Goal: Task Accomplishment & Management: Use online tool/utility

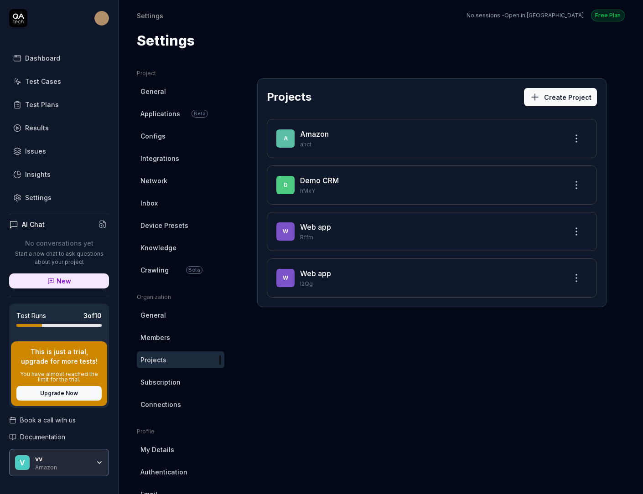
click at [55, 105] on div "Test Plans" at bounding box center [42, 105] width 34 height 10
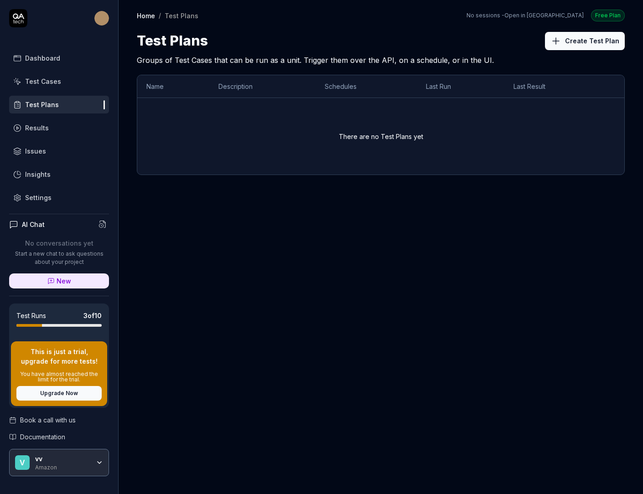
click at [63, 80] on link "Test Cases" at bounding box center [59, 81] width 100 height 18
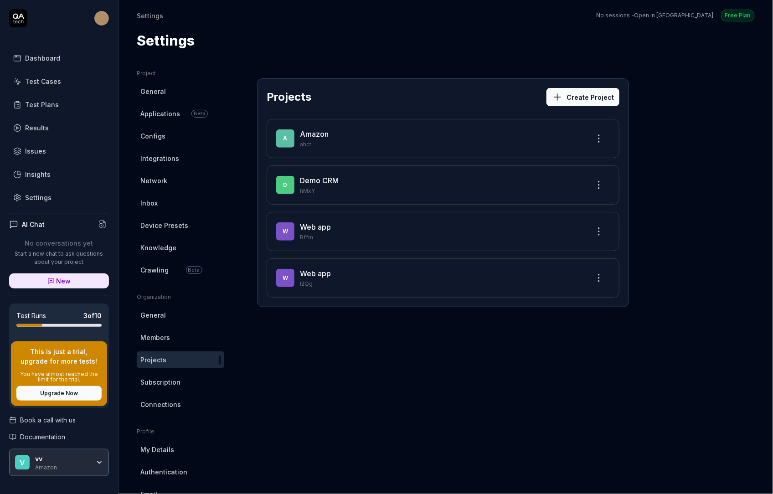
click at [89, 456] on div "vv" at bounding box center [62, 459] width 55 height 8
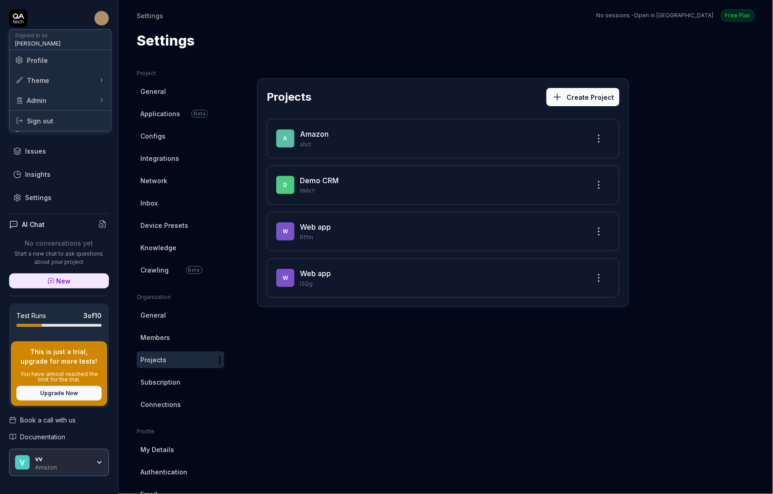
click at [97, 19] on html "Dashboard Test Cases Test Plans Results Issues Insights Settings AI Chat No con…" at bounding box center [386, 247] width 773 height 494
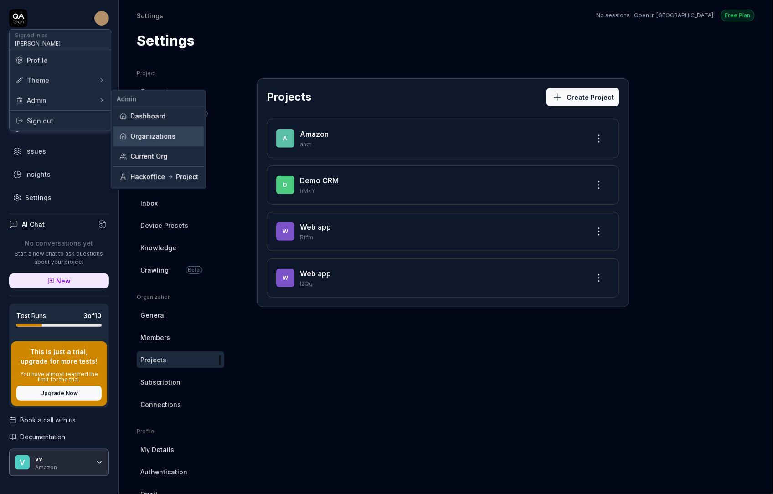
click at [177, 130] on link "Organizations" at bounding box center [158, 136] width 80 height 20
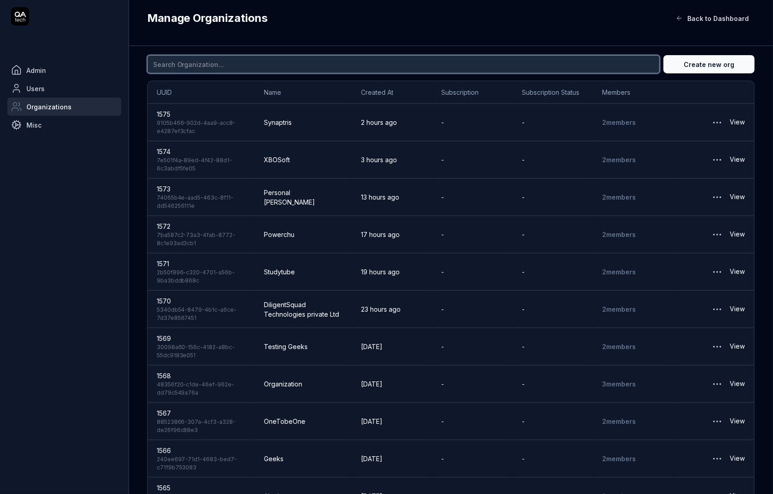
click at [197, 55] on input at bounding box center [403, 64] width 513 height 18
type input "smartlinx"
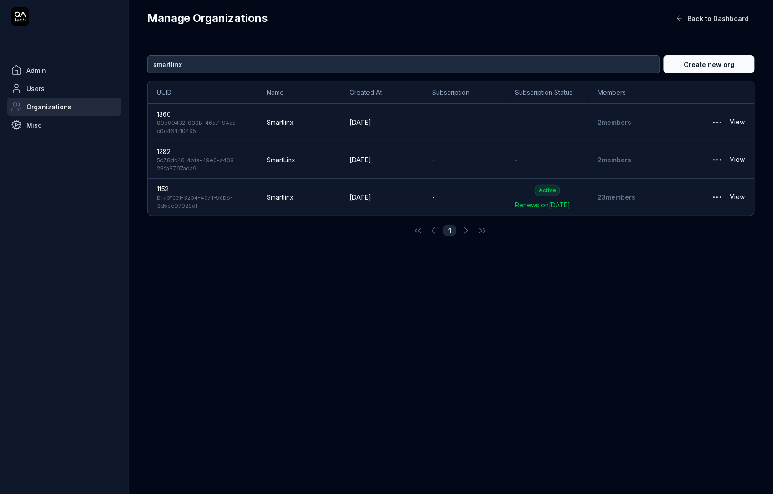
click at [483, 191] on td "-" at bounding box center [464, 197] width 83 height 37
click at [296, 203] on td "Smartlinx" at bounding box center [299, 197] width 83 height 37
click at [737, 205] on link "View" at bounding box center [737, 197] width 15 height 18
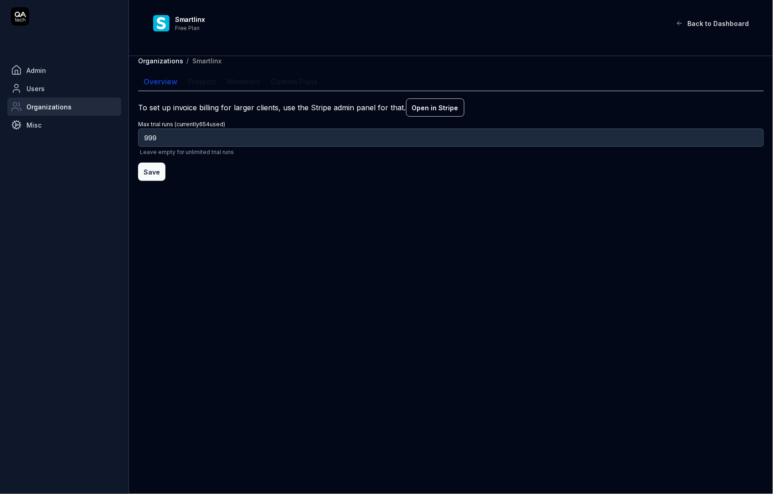
click at [201, 61] on div "Smartlinx" at bounding box center [207, 60] width 29 height 9
click at [182, 21] on div "Smartlinx" at bounding box center [395, 19] width 441 height 8
click at [173, 29] on div "Smartlinx Free Plan" at bounding box center [408, 23] width 523 height 28
click at [67, 107] on span "Organizations" at bounding box center [48, 107] width 45 height 10
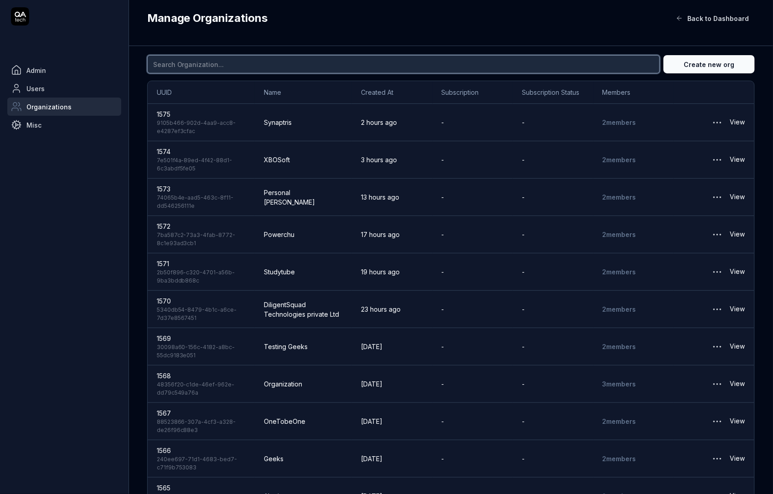
click at [229, 64] on input at bounding box center [403, 64] width 513 height 18
type input "smartlinx"
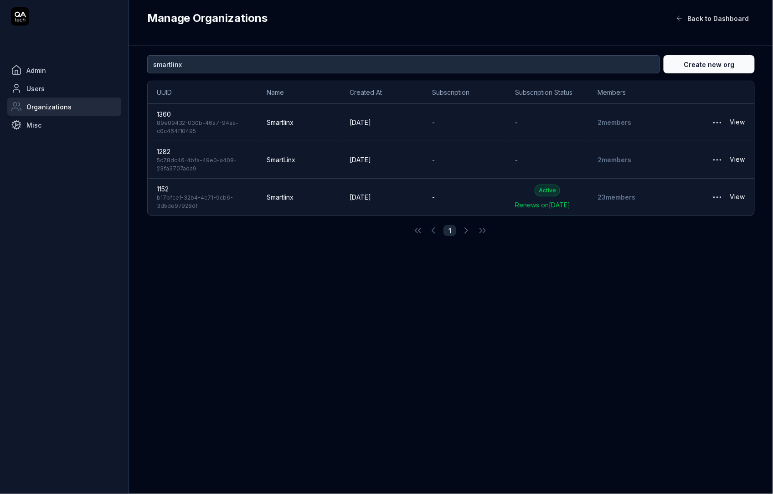
click at [721, 201] on html "Admin Users Organizations Misc Manage Organizations Back to Dashboard smartlinx…" at bounding box center [386, 247] width 773 height 494
click at [683, 255] on link "View Members" at bounding box center [689, 255] width 72 height 20
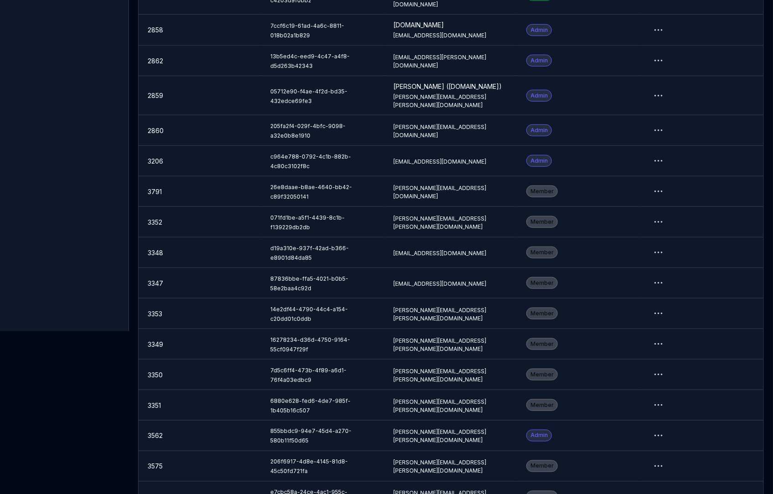
scroll to position [350, 0]
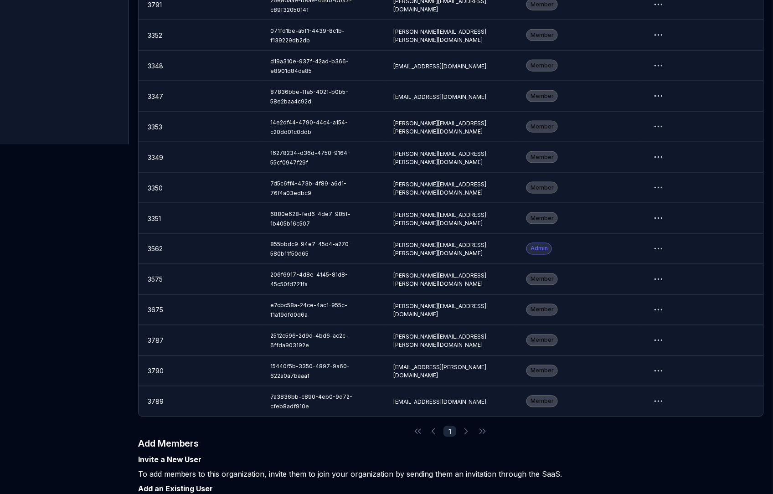
click at [575, 483] on body "Admin Users Organizations Misc Smartlinx Free Plan Back to Dashboard Organizati…" at bounding box center [386, 83] width 773 height 866
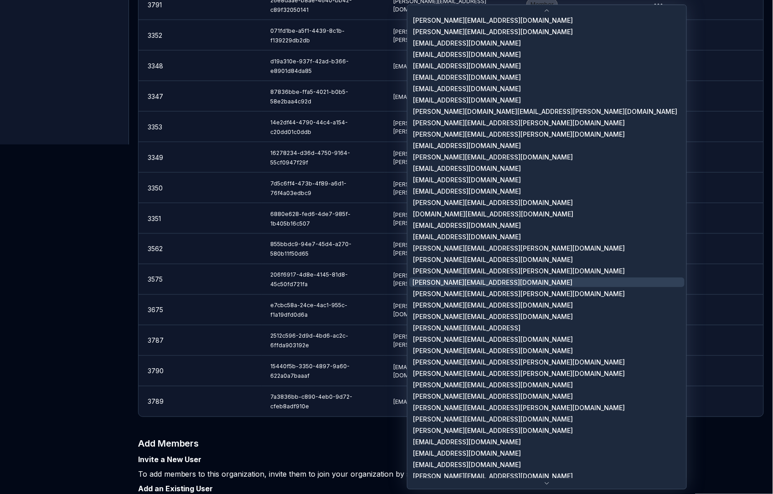
scroll to position [660, 0]
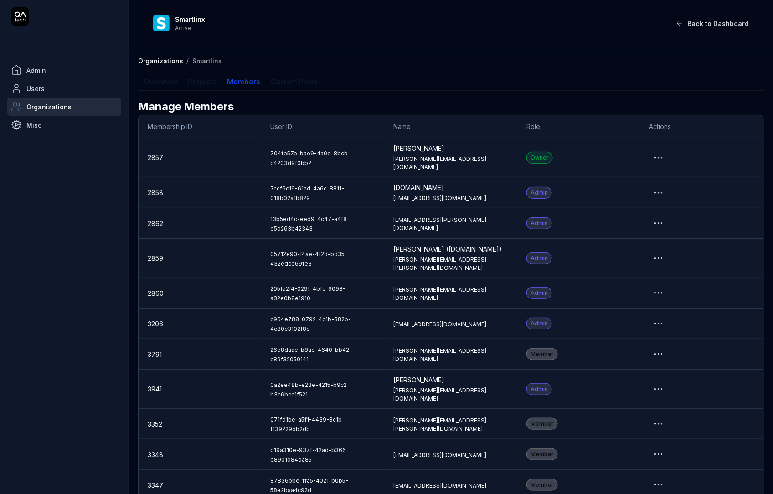
click at [42, 66] on span "Admin" at bounding box center [36, 71] width 20 height 10
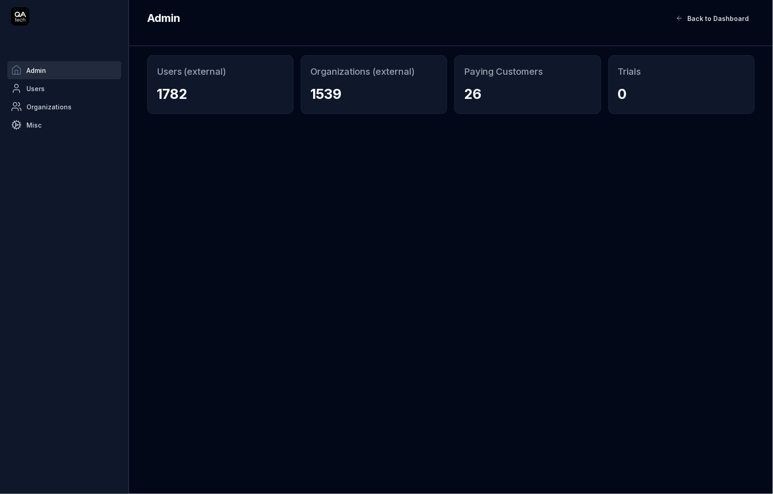
click at [23, 18] on icon at bounding box center [20, 16] width 18 height 18
click at [683, 18] on icon at bounding box center [679, 18] width 7 height 7
click at [686, 14] on span "Back to Dashboard" at bounding box center [712, 19] width 73 height 10
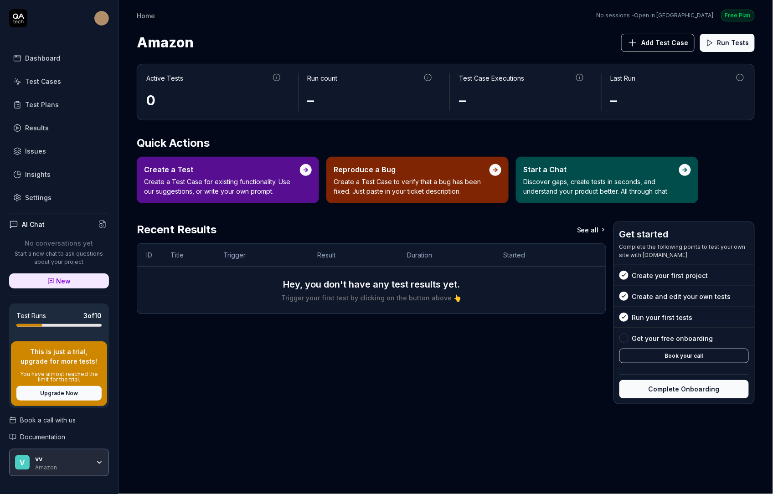
click at [56, 463] on div "Amazon" at bounding box center [62, 466] width 55 height 7
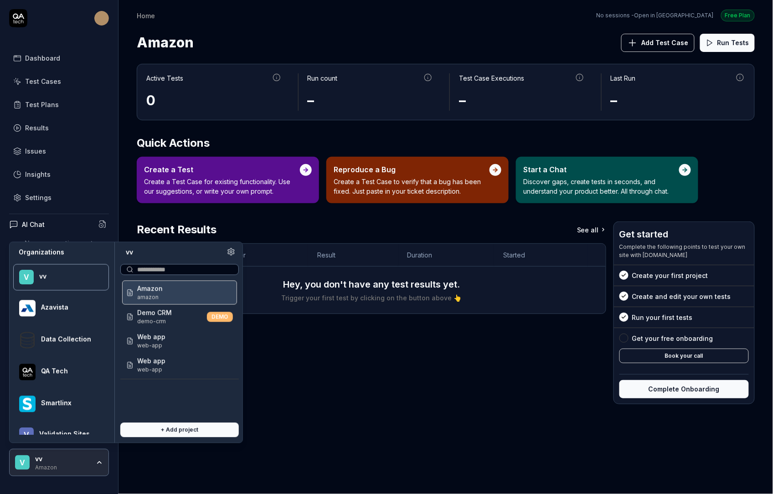
scroll to position [22, 0]
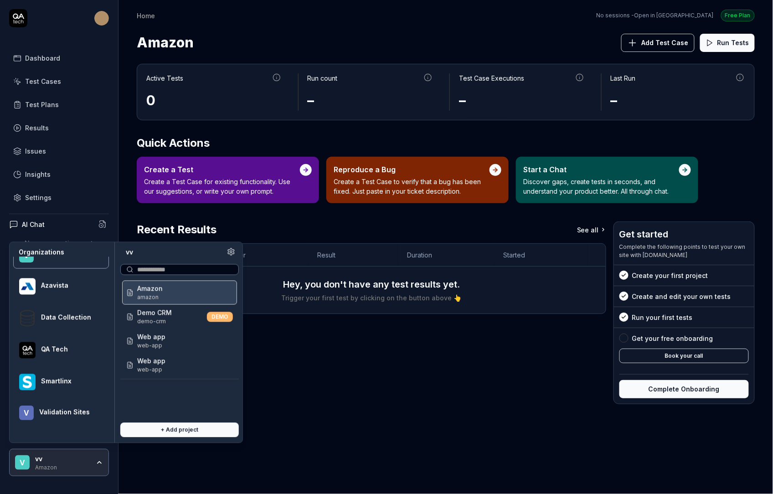
click at [67, 385] on div at bounding box center [69, 386] width 56 height 2
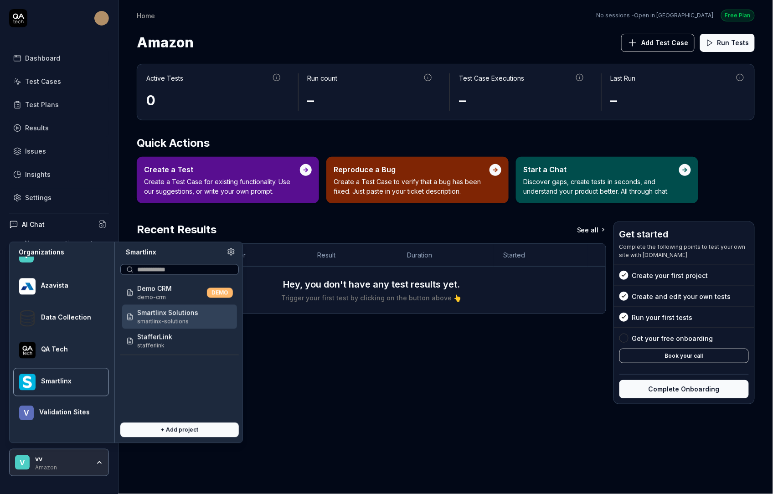
click at [162, 311] on span "Smartlinx Solutions" at bounding box center [167, 313] width 61 height 10
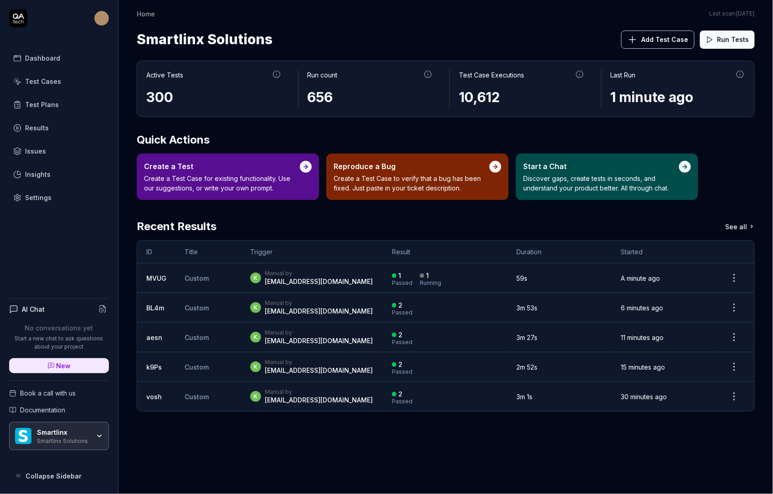
click at [655, 43] on span "Add Test Case" at bounding box center [665, 40] width 47 height 10
